Goal: Task Accomplishment & Management: Use online tool/utility

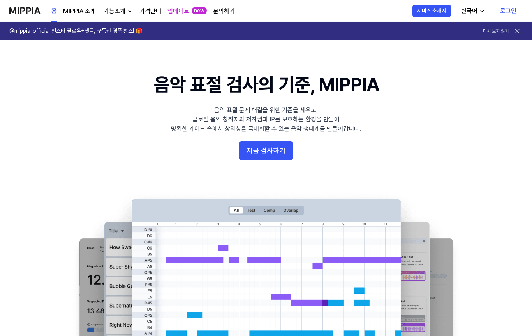
click at [289, 148] on button "지금 검사하기" at bounding box center [266, 150] width 55 height 19
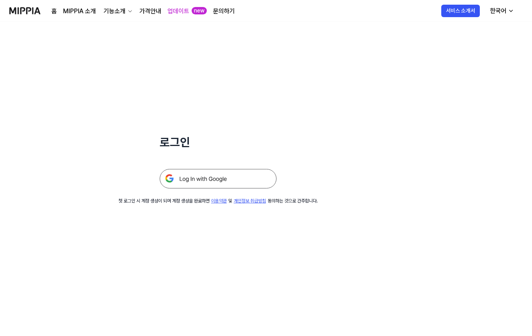
click at [260, 179] on img at bounding box center [218, 178] width 117 height 19
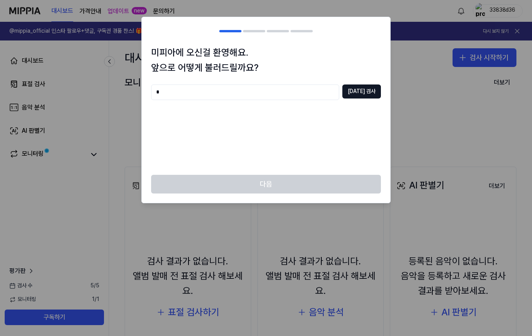
click at [166, 92] on input "*" at bounding box center [245, 93] width 188 height 16
type input "*"
click at [189, 106] on div "* [DATE] 검사" at bounding box center [266, 125] width 230 height 81
click at [178, 95] on input "*" at bounding box center [245, 93] width 188 height 16
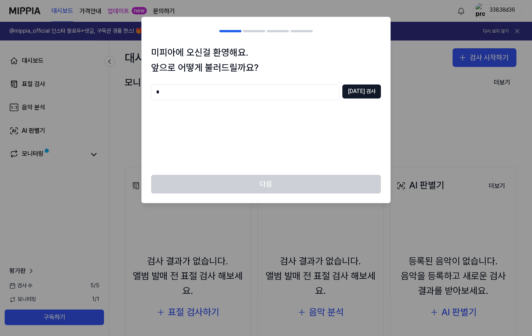
click at [183, 90] on input "*" at bounding box center [245, 93] width 188 height 16
click at [407, 212] on div at bounding box center [266, 168] width 532 height 336
click at [368, 93] on button "[DATE] 검사" at bounding box center [361, 92] width 39 height 14
click at [310, 92] on input "*" at bounding box center [245, 93] width 188 height 16
click at [309, 95] on input "*" at bounding box center [245, 93] width 188 height 16
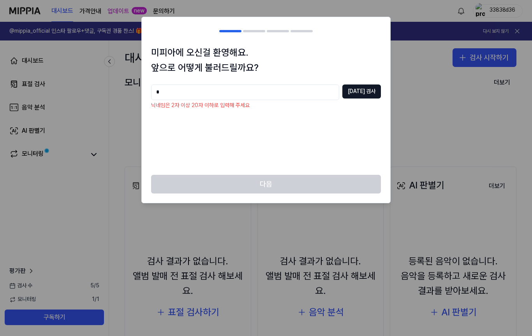
click at [169, 90] on input "*" at bounding box center [245, 93] width 188 height 16
click at [360, 93] on button "[DATE] 검사" at bounding box center [361, 92] width 39 height 14
click at [296, 94] on input "****" at bounding box center [245, 93] width 188 height 16
type input "********"
click at [361, 86] on button "[DATE] 검사" at bounding box center [361, 92] width 39 height 14
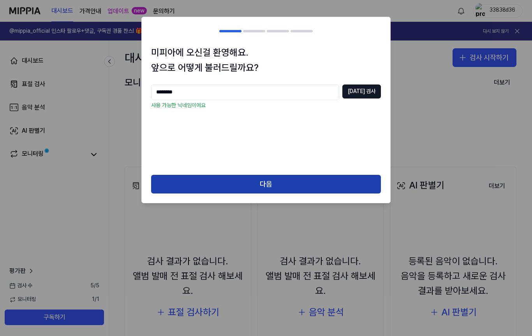
click at [334, 176] on button "다음" at bounding box center [266, 184] width 230 height 19
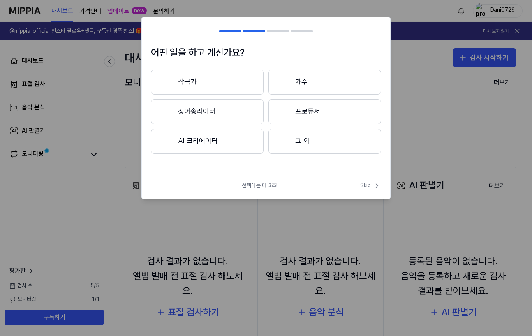
click at [233, 90] on button "작곡가" at bounding box center [207, 82] width 113 height 25
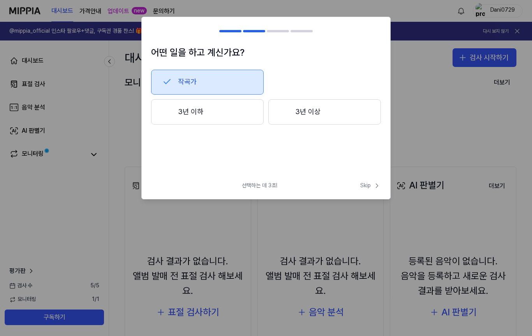
click at [364, 111] on button "3년 이상" at bounding box center [324, 112] width 113 height 26
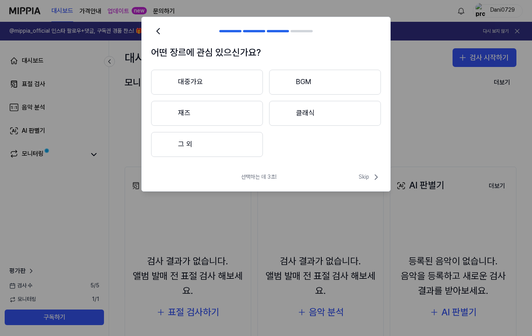
click at [361, 90] on button "BGM" at bounding box center [325, 82] width 112 height 25
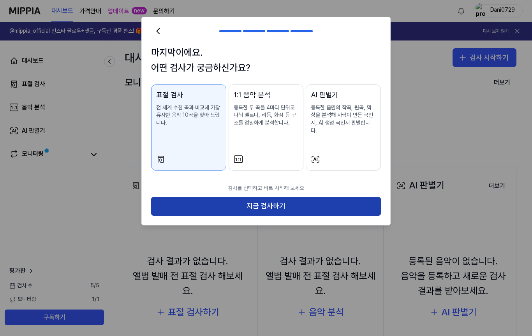
click at [313, 199] on button "지금 검사하기" at bounding box center [266, 206] width 230 height 19
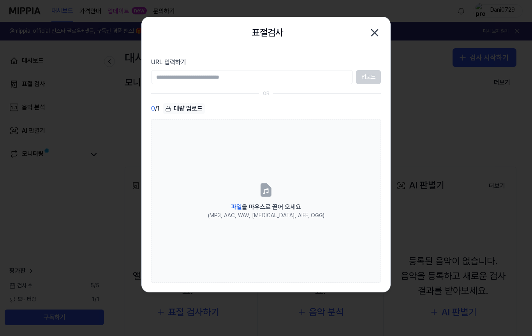
click at [319, 81] on input "URL 입력하기" at bounding box center [252, 77] width 202 height 14
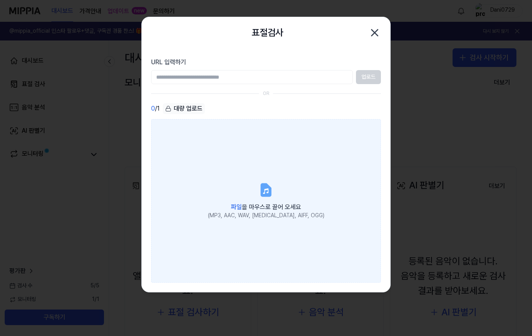
click at [286, 191] on label "파일 을 마우스로 끌어 오세요 (MP3, AAC, WAV, [MEDICAL_DATA], AIFF, OGG)" at bounding box center [266, 201] width 230 height 164
click at [0, 0] on input "파일 을 마우스로 끌어 오세요 (MP3, AAC, WAV, [MEDICAL_DATA], AIFF, OGG)" at bounding box center [0, 0] width 0 height 0
click at [292, 195] on label "파일 을 마우스로 끌어 오세요 (MP3, AAC, WAV, [MEDICAL_DATA], AIFF, OGG)" at bounding box center [266, 201] width 230 height 164
click at [0, 0] on input "파일 을 마우스로 끌어 오세요 (MP3, AAC, WAV, [MEDICAL_DATA], AIFF, OGG)" at bounding box center [0, 0] width 0 height 0
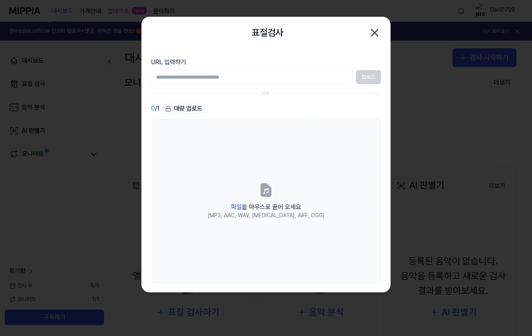
click at [338, 79] on input "URL 입력하기" at bounding box center [252, 77] width 202 height 14
click at [379, 34] on icon "button" at bounding box center [374, 32] width 12 height 12
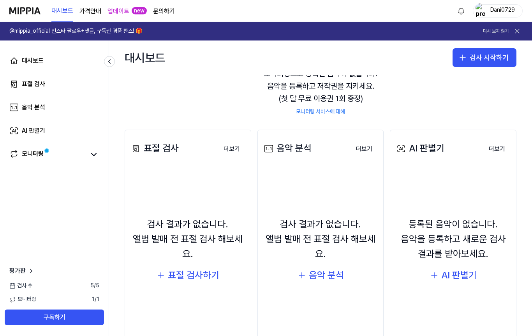
scroll to position [45, 0]
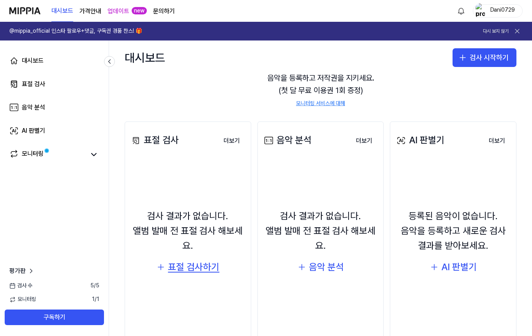
click at [178, 271] on div "표절 검사하기" at bounding box center [193, 267] width 51 height 15
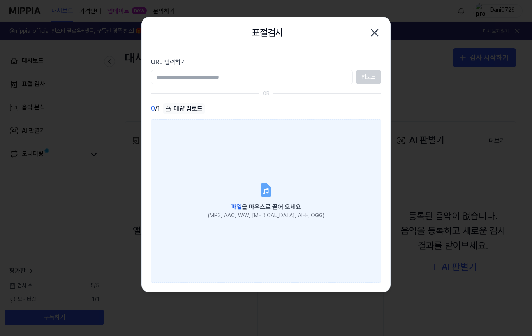
click at [308, 151] on label "파일 을 마우스로 끌어 오세요 (MP3, AAC, WAV, [MEDICAL_DATA], AIFF, OGG)" at bounding box center [266, 201] width 230 height 164
click at [0, 0] on input "파일 을 마우스로 끌어 오세요 (MP3, AAC, WAV, [MEDICAL_DATA], AIFF, OGG)" at bounding box center [0, 0] width 0 height 0
click at [288, 163] on label "파일 을 마우스로 끌어 오세요 (MP3, AAC, WAV, [MEDICAL_DATA], AIFF, OGG)" at bounding box center [266, 201] width 230 height 164
click at [0, 0] on input "파일 을 마우스로 끌어 오세요 (MP3, AAC, WAV, [MEDICAL_DATA], AIFF, OGG)" at bounding box center [0, 0] width 0 height 0
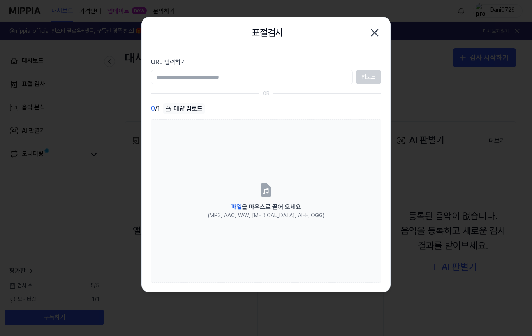
click at [369, 33] on icon "button" at bounding box center [374, 32] width 12 height 12
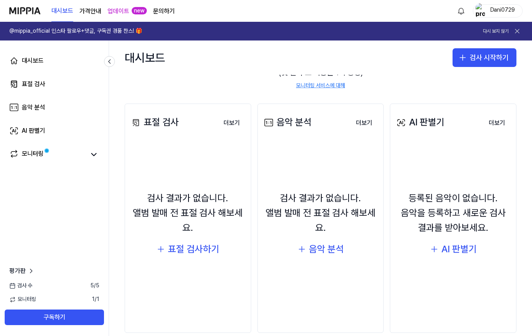
scroll to position [68, 0]
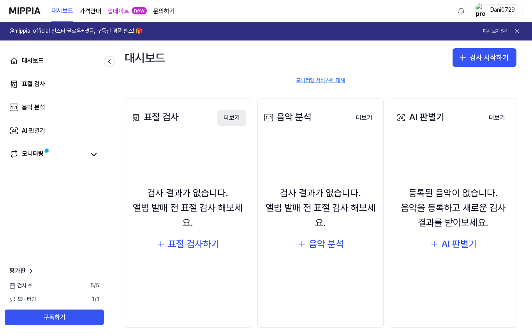
click at [228, 117] on button "더보기" at bounding box center [231, 118] width 29 height 16
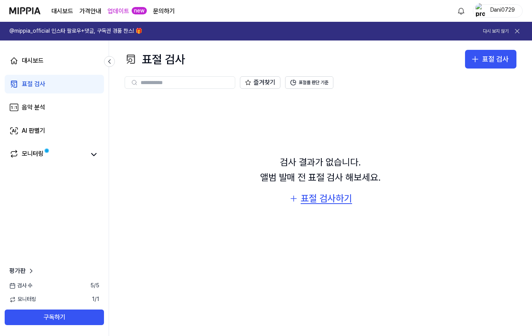
click at [339, 199] on div "표절 검사하기" at bounding box center [326, 198] width 51 height 15
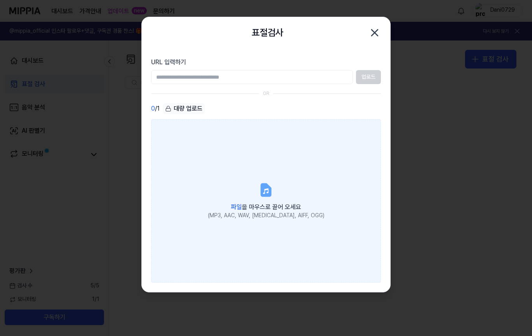
click at [315, 155] on label "파일 을 마우스로 끌어 오세요 (MP3, AAC, WAV, [MEDICAL_DATA], AIFF, OGG)" at bounding box center [266, 201] width 230 height 164
click at [0, 0] on input "파일 을 마우스로 끌어 오세요 (MP3, AAC, WAV, [MEDICAL_DATA], AIFF, OGG)" at bounding box center [0, 0] width 0 height 0
click at [333, 162] on label "파일 을 마우스로 끌어 오세요 (MP3, AAC, WAV, [MEDICAL_DATA], AIFF, OGG)" at bounding box center [266, 201] width 230 height 164
click at [0, 0] on input "파일 을 마우스로 끌어 오세요 (MP3, AAC, WAV, [MEDICAL_DATA], AIFF, OGG)" at bounding box center [0, 0] width 0 height 0
click at [328, 161] on label "파일 을 마우스로 끌어 오세요 (MP3, AAC, WAV, [MEDICAL_DATA], AIFF, OGG)" at bounding box center [266, 201] width 230 height 164
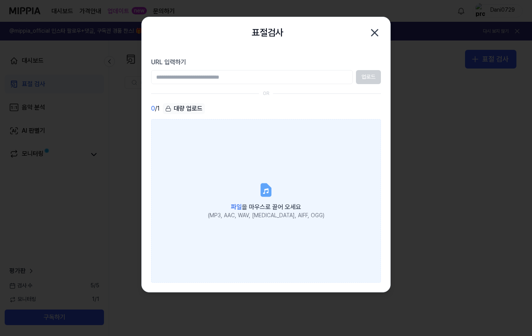
click at [0, 0] on input "파일 을 마우스로 끌어 오세요 (MP3, AAC, WAV, [MEDICAL_DATA], AIFF, OGG)" at bounding box center [0, 0] width 0 height 0
click at [375, 37] on icon "button" at bounding box center [374, 32] width 12 height 12
